Goal: Task Accomplishment & Management: Use online tool/utility

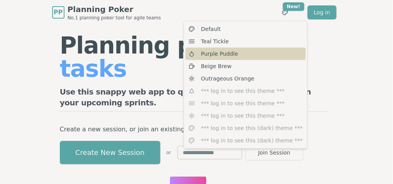
click at [236, 55] on div "Purple Puddle" at bounding box center [246, 54] width 120 height 12
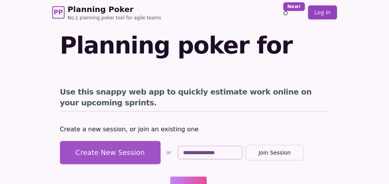
click at [132, 141] on button "Create New Session" at bounding box center [110, 152] width 101 height 23
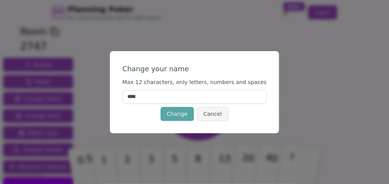
drag, startPoint x: 156, startPoint y: 96, endPoint x: 104, endPoint y: 92, distance: 51.6
click at [104, 92] on div "Change your name Max 12 characters, only letters, numbers and spaces **** Chang…" at bounding box center [194, 92] width 389 height 184
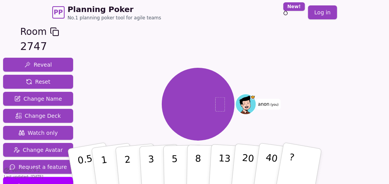
click at [241, 101] on icon at bounding box center [245, 102] width 19 height 12
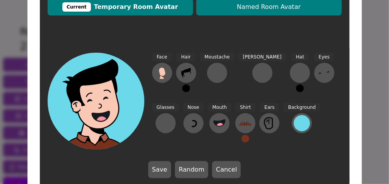
click at [234, 14] on button "Named Room Avatar" at bounding box center [268, 6] width 145 height 17
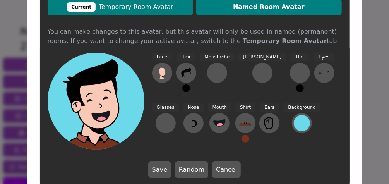
click at [164, 8] on span "Current Temporary Room Avatar" at bounding box center [120, 6] width 138 height 9
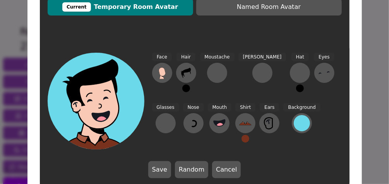
click at [219, 160] on div "Face Hair Moustache [PERSON_NAME] Hat Eyes Glasses Nose Mouth Shirt Ears Backgr…" at bounding box center [195, 115] width 310 height 141
click at [227, 167] on button "Cancel" at bounding box center [226, 169] width 29 height 17
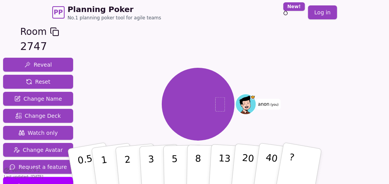
click at [50, 29] on icon at bounding box center [54, 31] width 9 height 9
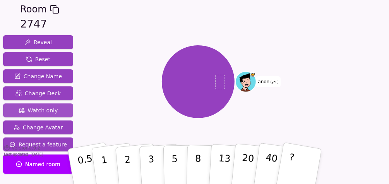
scroll to position [22, 0]
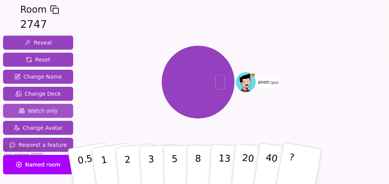
click at [56, 114] on button "Watch only" at bounding box center [38, 111] width 70 height 14
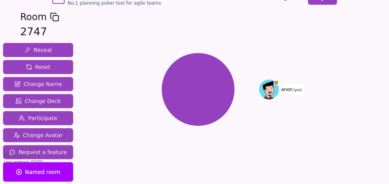
scroll to position [0, 0]
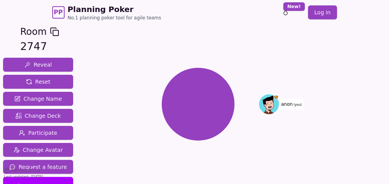
click at [267, 101] on icon at bounding box center [270, 102] width 16 height 2
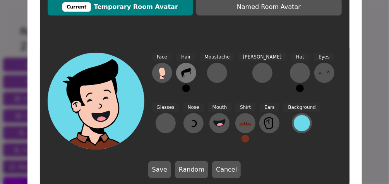
click at [184, 66] on button at bounding box center [186, 73] width 20 height 20
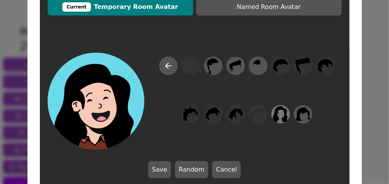
click at [283, 114] on icon at bounding box center [280, 113] width 15 height 17
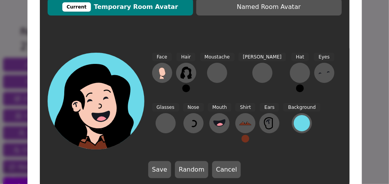
drag, startPoint x: 188, startPoint y: 88, endPoint x: 174, endPoint y: 85, distance: 14.4
click at [174, 85] on div "Face Hair Moustache [PERSON_NAME] Hat Eyes Glasses Nose Mouth Shirt Ears Backgr…" at bounding box center [247, 101] width 190 height 97
click at [162, 73] on icon at bounding box center [162, 71] width 7 height 9
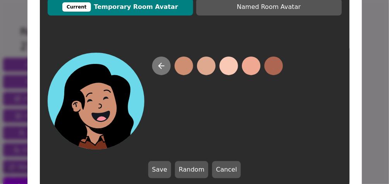
click at [153, 63] on button at bounding box center [161, 65] width 19 height 19
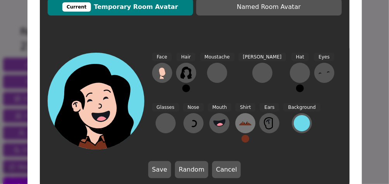
click at [239, 119] on icon at bounding box center [245, 123] width 12 height 12
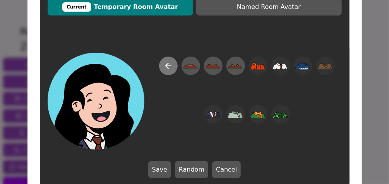
click at [166, 63] on icon at bounding box center [168, 65] width 9 height 9
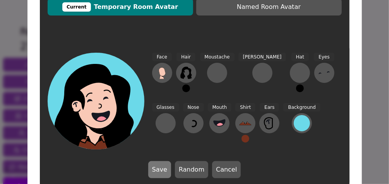
click at [168, 168] on button "Save" at bounding box center [159, 169] width 23 height 17
